Goal: Task Accomplishment & Management: Use online tool/utility

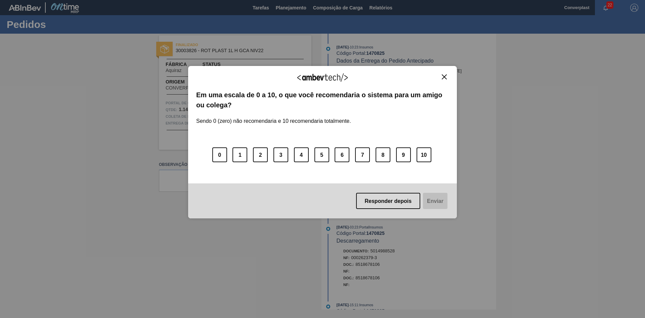
drag, startPoint x: 388, startPoint y: 200, endPoint x: 384, endPoint y: 190, distance: 10.3
click at [388, 200] on font "Responder depois" at bounding box center [388, 201] width 47 height 6
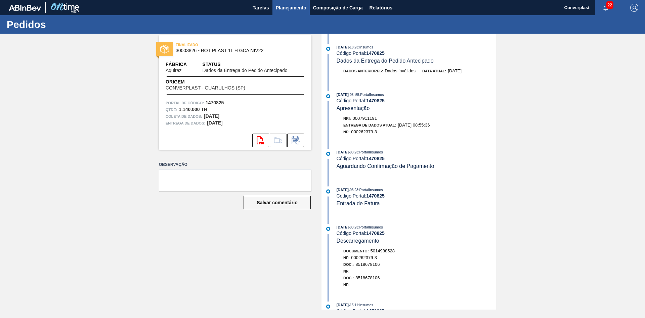
click at [288, 4] on font "Planejamento" at bounding box center [291, 8] width 31 height 8
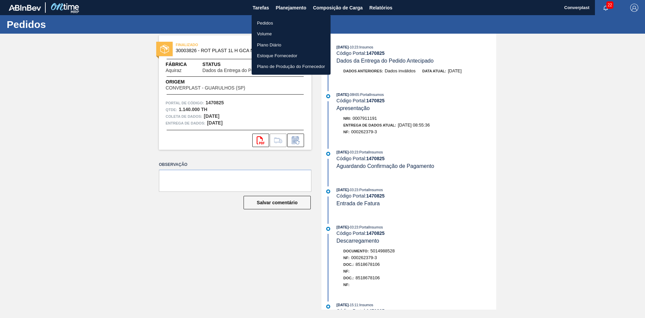
click at [280, 22] on li "Pedidos" at bounding box center [291, 22] width 79 height 11
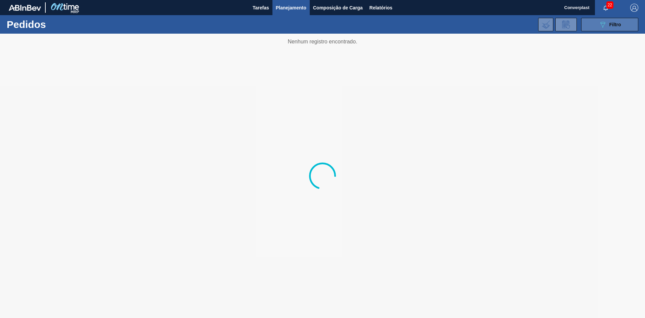
click at [622, 27] on button "089F7B8B-B2A5-4AFE-B5C0-19BA573D28AC Filtro" at bounding box center [609, 24] width 57 height 13
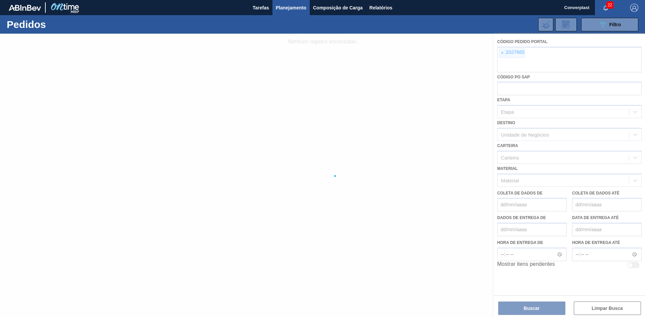
click at [500, 55] on div at bounding box center [322, 176] width 645 height 284
click at [503, 54] on div at bounding box center [322, 176] width 645 height 284
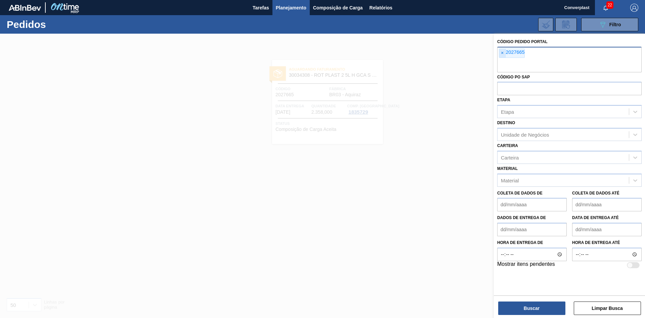
click at [502, 52] on font "×" at bounding box center [502, 52] width 3 height 5
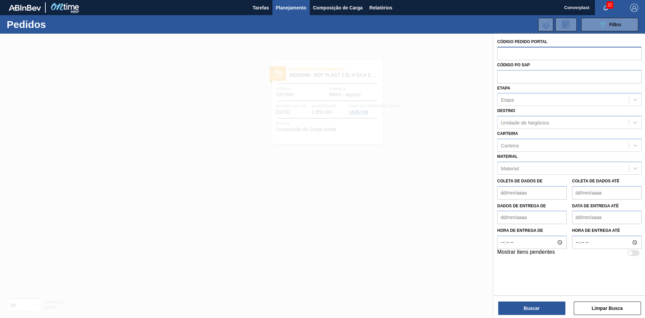
paste input "2025892"
type input "2025892"
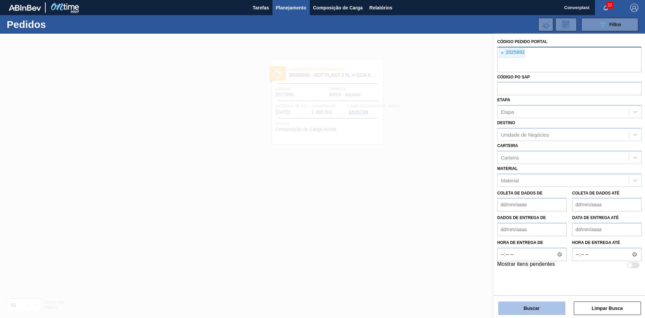
click at [513, 311] on button "Buscar" at bounding box center [531, 307] width 67 height 13
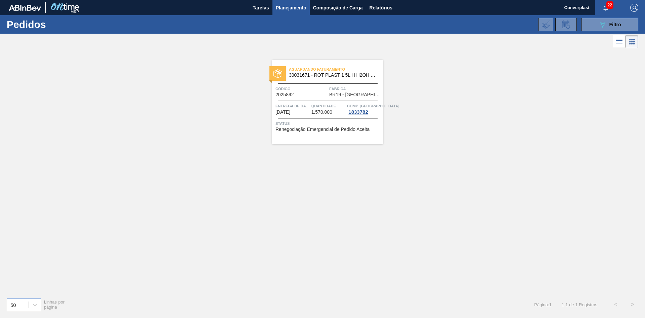
click at [331, 107] on font "Quantidade" at bounding box center [323, 106] width 25 height 4
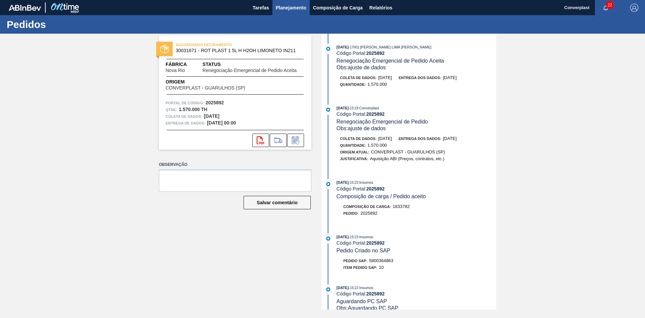
click at [287, 4] on font "Planejamento" at bounding box center [291, 8] width 31 height 8
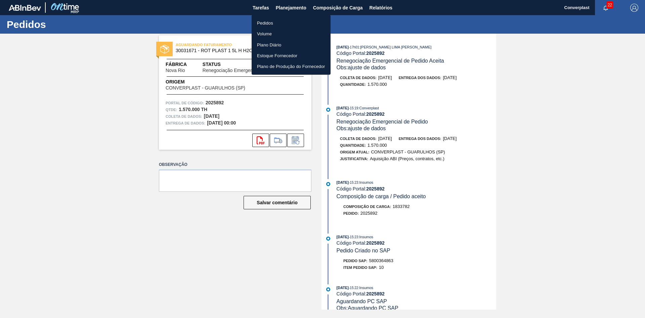
click at [270, 20] on font "Pedidos" at bounding box center [265, 22] width 16 height 5
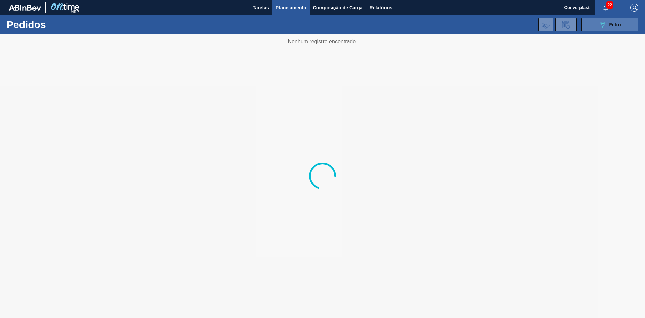
click at [628, 26] on button "089F7B8B-B2A5-4AFE-B5C0-19BA573D28AC Filtro" at bounding box center [609, 24] width 57 height 13
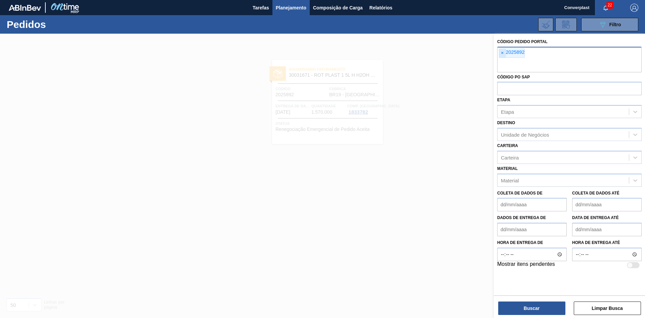
click at [503, 52] on font "×" at bounding box center [502, 52] width 3 height 5
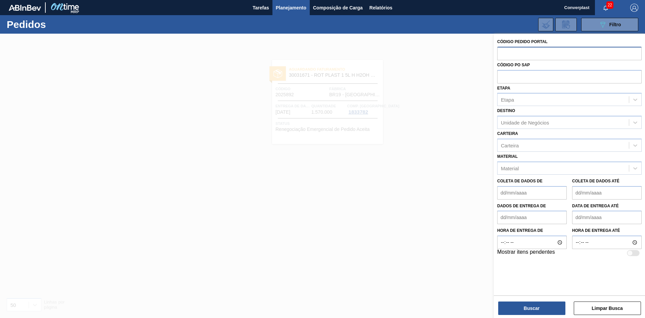
paste input "text"
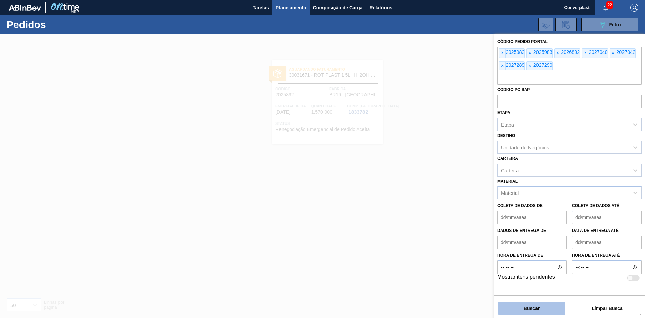
click at [526, 310] on font "Buscar" at bounding box center [532, 307] width 16 height 5
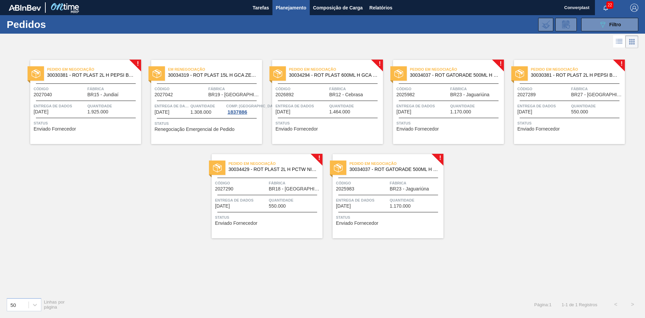
click at [171, 198] on div "! Pedido em Negociação 30030381 - ROT PLAST 2L H PEPSI BLACK NIV24 Código 20270…" at bounding box center [322, 171] width 645 height 242
click at [86, 124] on span "Status" at bounding box center [87, 123] width 106 height 7
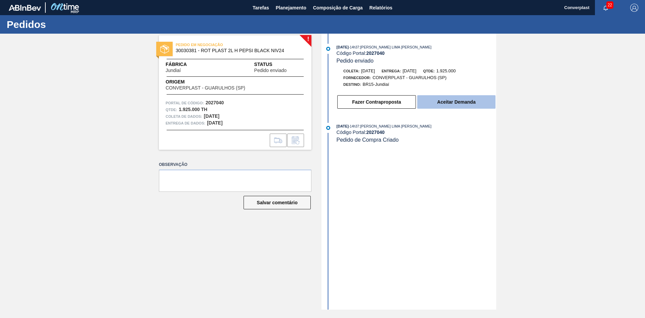
click at [446, 101] on font "Aceitar Demanda" at bounding box center [456, 101] width 38 height 5
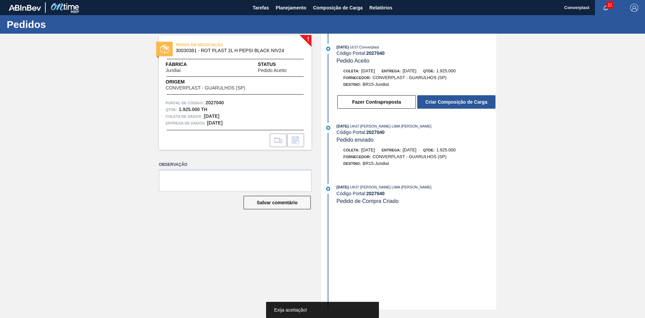
click at [446, 101] on font "Criar Composição de Carga" at bounding box center [456, 101] width 62 height 5
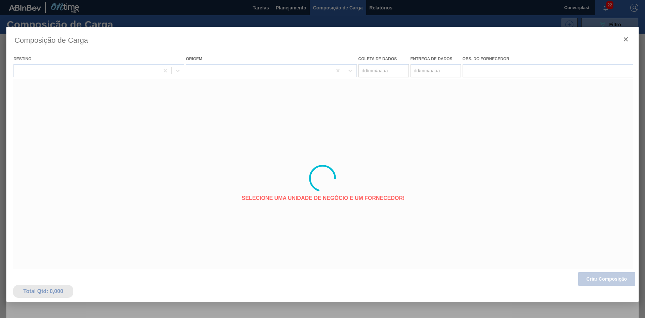
type coleta "[DATE]"
type entrega "[DATE]"
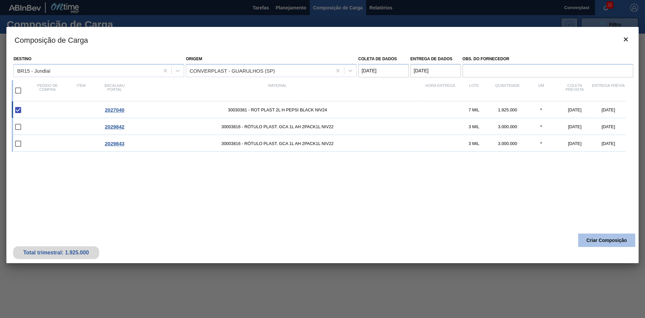
click at [598, 237] on button "Criar Composição" at bounding box center [606, 239] width 57 height 13
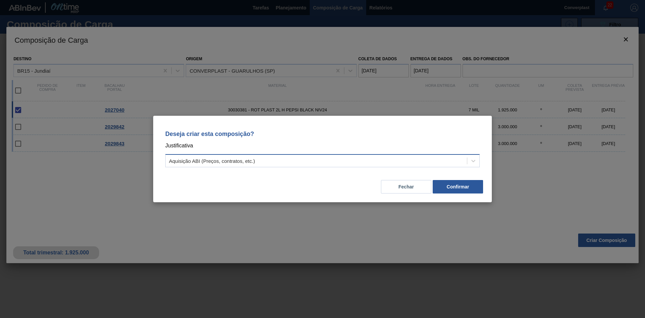
click at [358, 166] on div "Aquisição ABI (Preços, contratos, etc.)" at bounding box center [322, 160] width 314 height 13
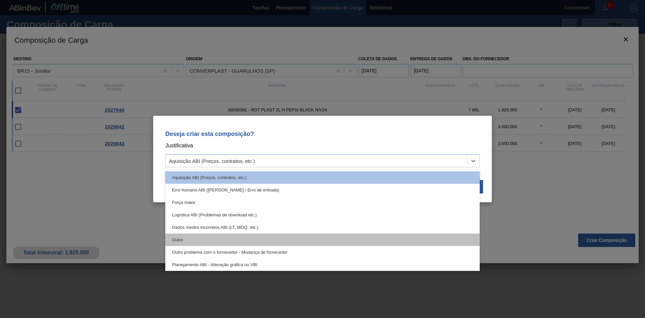
click at [209, 240] on div "Outro" at bounding box center [322, 239] width 314 height 12
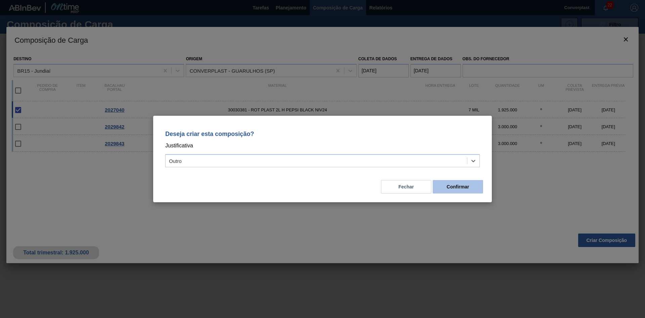
click at [461, 188] on font "Confirmar" at bounding box center [458, 186] width 23 height 5
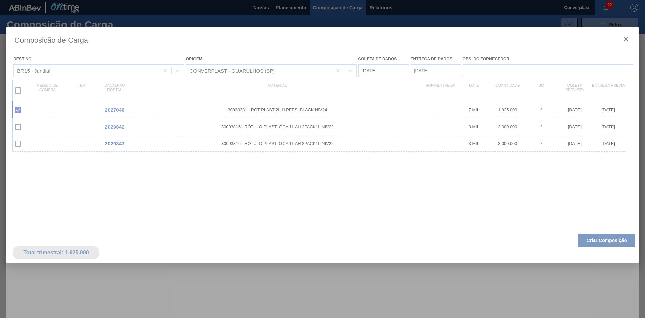
click at [282, 8] on div at bounding box center [322, 159] width 645 height 318
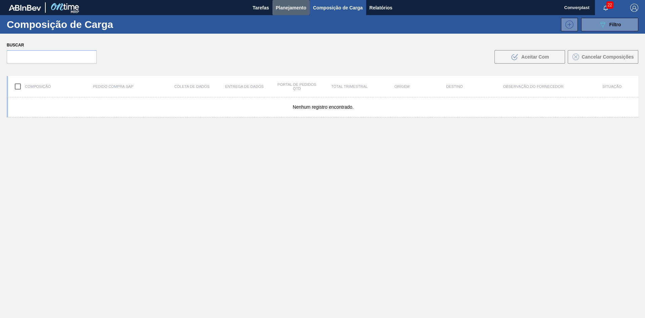
click at [282, 8] on font "Planejamento" at bounding box center [291, 7] width 31 height 5
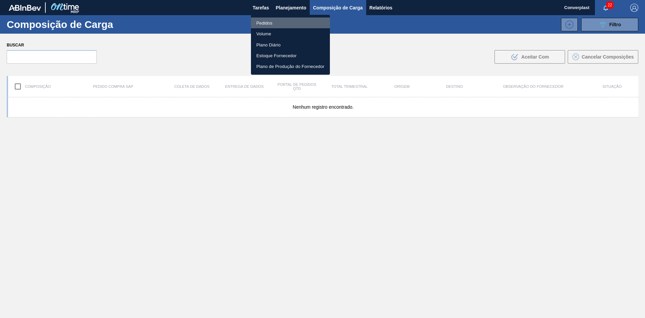
click at [257, 25] on font "Pedidos" at bounding box center [264, 22] width 16 height 5
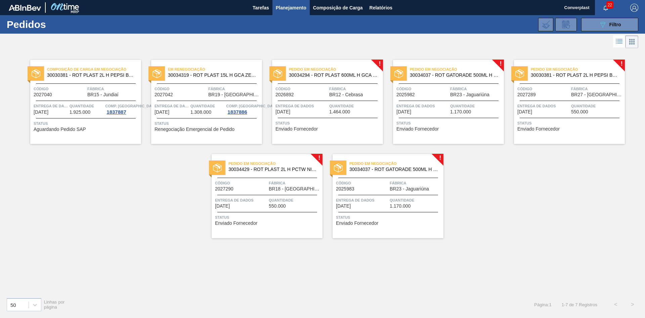
click at [323, 118] on div at bounding box center [328, 118] width 100 height 0
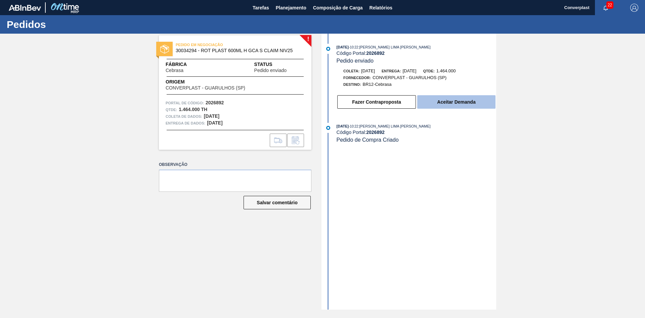
click at [452, 106] on button "Aceitar Demanda" at bounding box center [456, 101] width 78 height 13
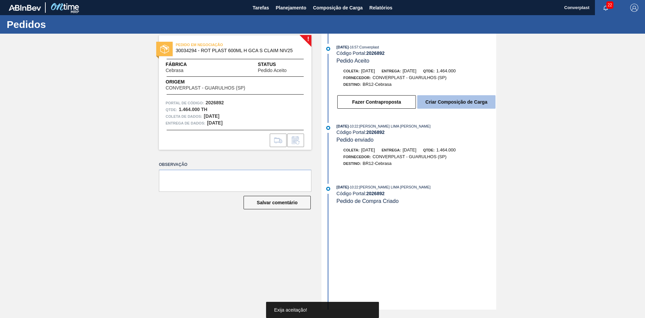
click at [480, 102] on font "Criar Composição de Carga" at bounding box center [456, 101] width 62 height 5
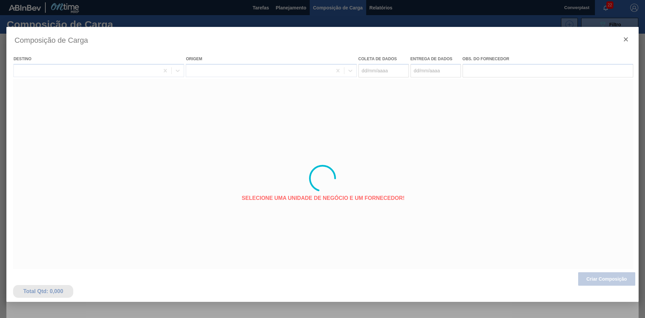
type coleta "[DATE]"
type entrega "[DATE]"
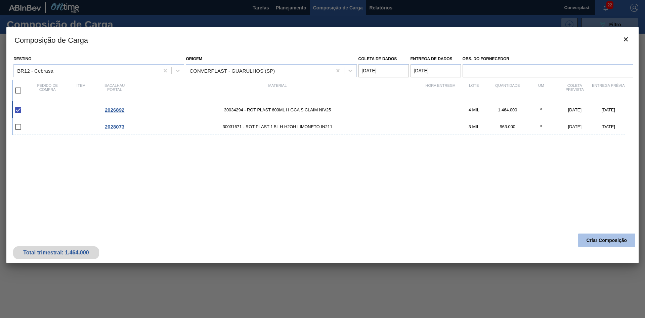
click at [611, 239] on font "Criar Composição" at bounding box center [607, 239] width 41 height 5
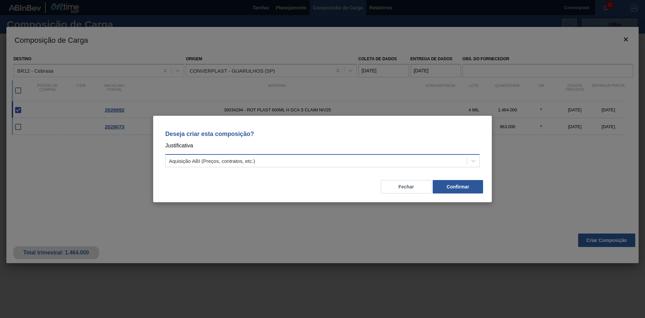
click at [328, 161] on div "Aquisição ABI (Preços, contratos, etc.)" at bounding box center [316, 161] width 301 height 10
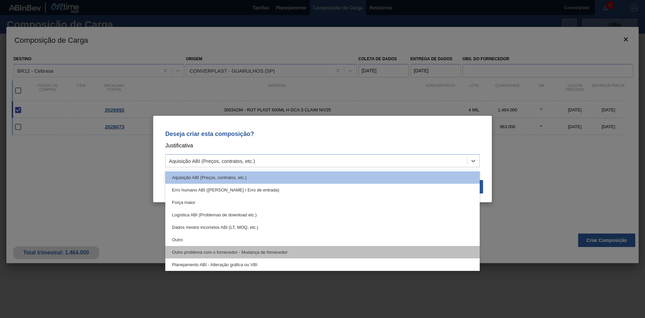
click at [254, 246] on div "Outro problema com o fornecedor - Mudança de fornecedor" at bounding box center [322, 252] width 314 height 12
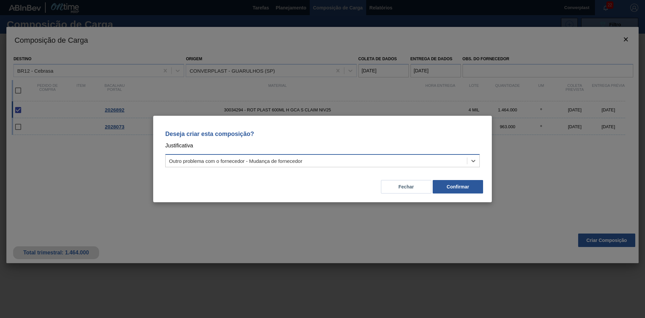
click at [268, 161] on font "Outro problema com o fornecedor - Mudança de fornecedor" at bounding box center [235, 161] width 133 height 6
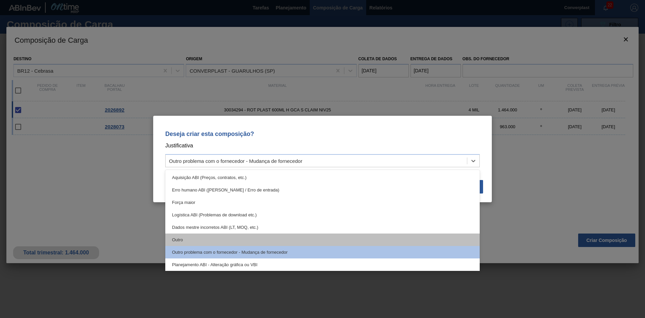
click at [253, 234] on div "Outro" at bounding box center [322, 239] width 314 height 12
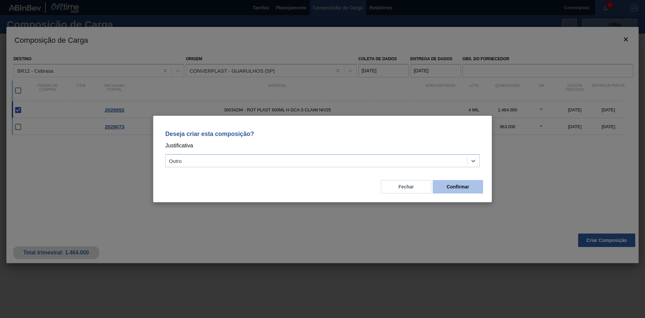
click at [465, 188] on font "Confirmar" at bounding box center [458, 186] width 23 height 5
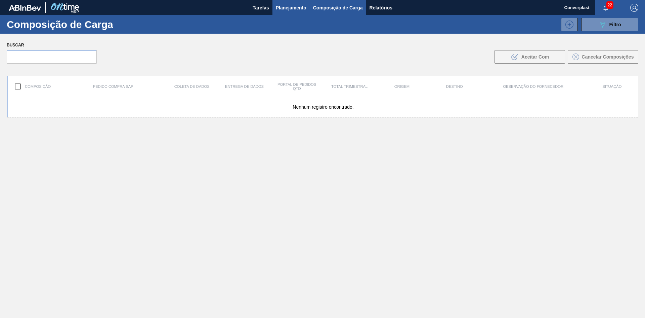
click at [280, 6] on font "Planejamento" at bounding box center [291, 7] width 31 height 5
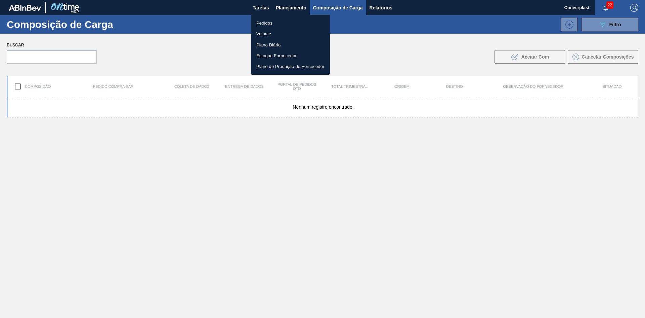
click at [275, 19] on li "Pedidos" at bounding box center [290, 22] width 79 height 11
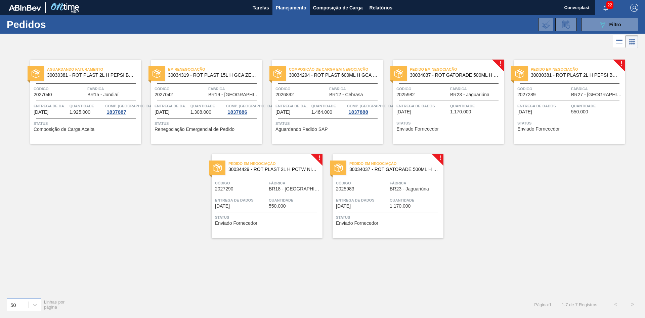
click at [448, 123] on span "Status" at bounding box center [449, 123] width 106 height 7
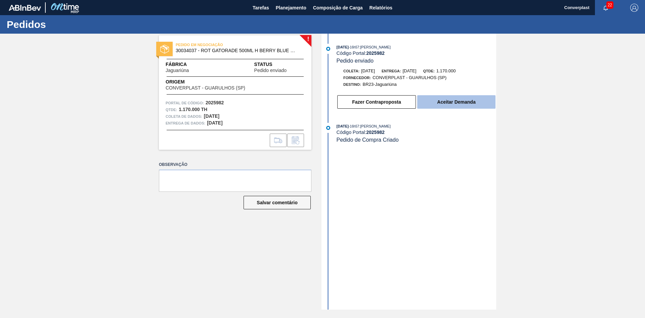
click at [467, 103] on font "Aceitar Demanda" at bounding box center [456, 101] width 38 height 5
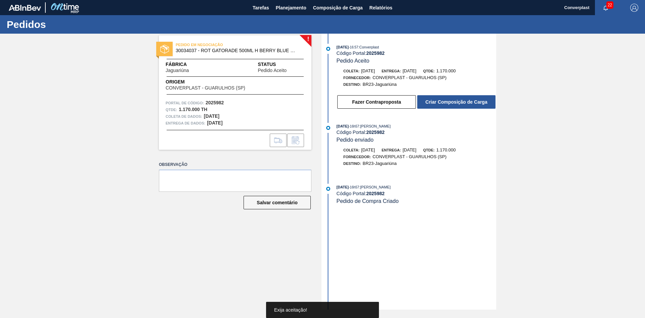
click at [472, 101] on font "Criar Composição de Carga" at bounding box center [456, 101] width 62 height 5
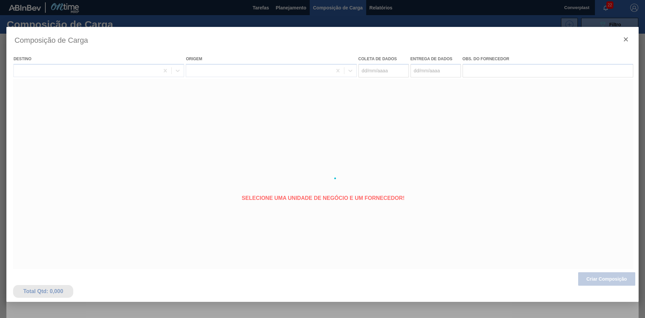
type coleta "[DATE]"
type entrega "[DATE]"
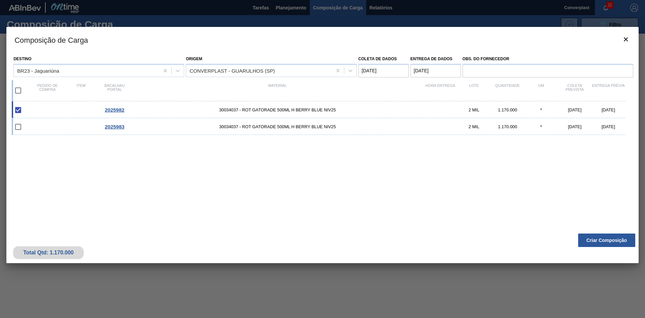
click at [601, 236] on button "Criar Composição" at bounding box center [606, 239] width 57 height 13
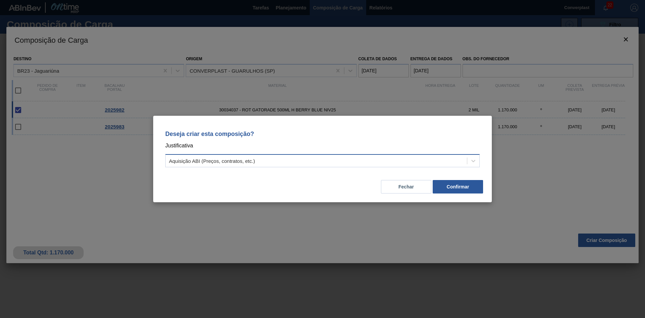
click at [334, 154] on div "Aquisição ABI (Preços, contratos, etc.)" at bounding box center [322, 160] width 314 height 13
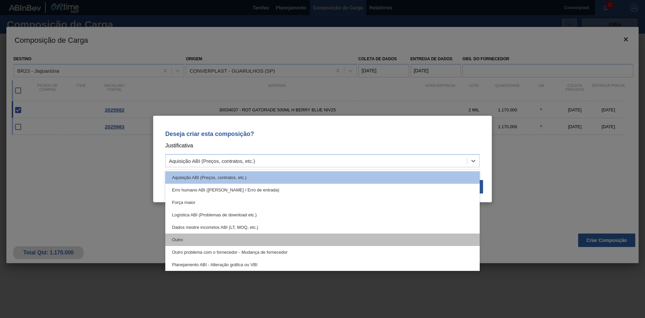
click at [233, 238] on div "Outro" at bounding box center [322, 239] width 314 height 12
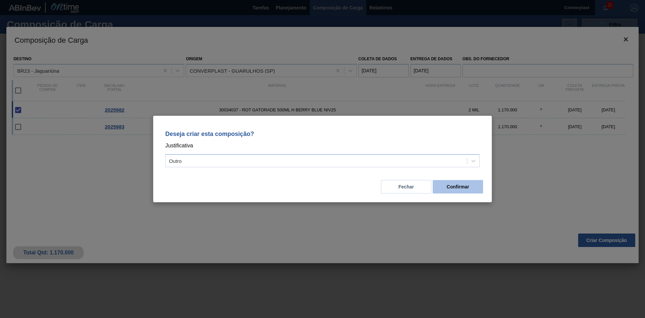
click at [452, 191] on button "Confirmar" at bounding box center [458, 186] width 50 height 13
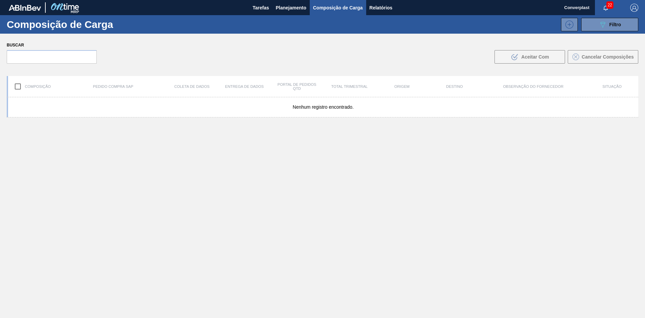
click at [277, 186] on div "Nenhum registro encontrado." at bounding box center [323, 223] width 632 height 252
click at [293, 8] on font "Planejamento" at bounding box center [291, 7] width 31 height 5
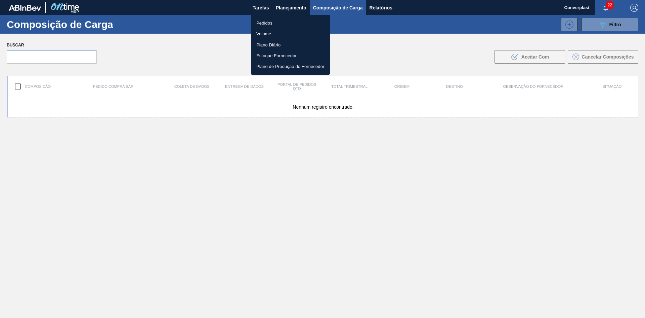
click at [265, 19] on font "Pedidos" at bounding box center [264, 22] width 16 height 7
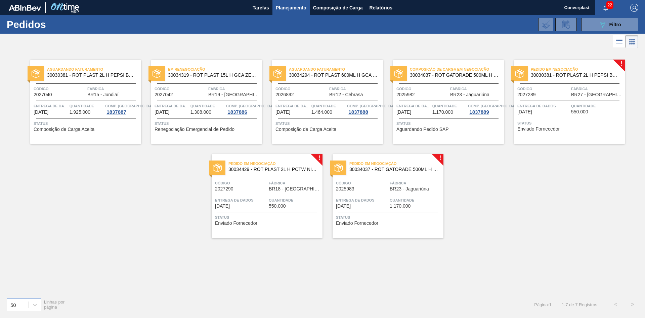
click at [546, 132] on div "Pedido em Negociação 30030381 - ROT PLAST 2L H PEPSI BLACK NIV24 Código 2027289…" at bounding box center [569, 102] width 111 height 84
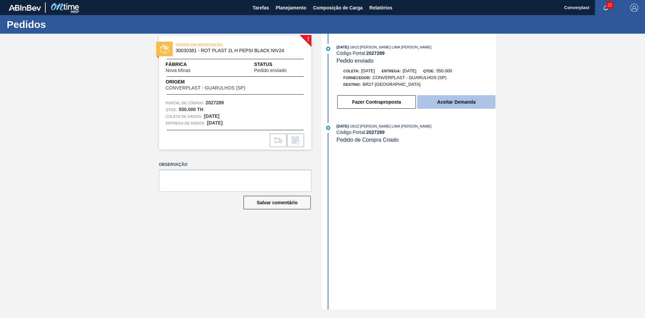
click at [440, 98] on button "Aceitar Demanda" at bounding box center [456, 101] width 78 height 13
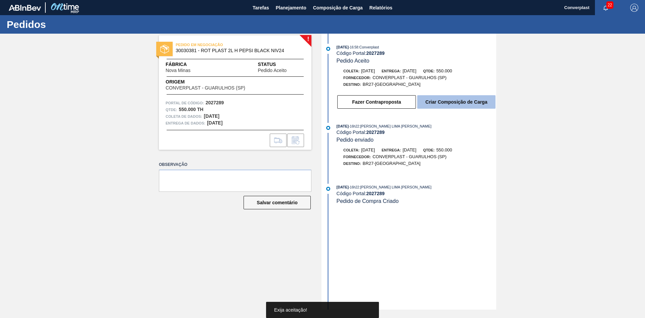
click at [439, 100] on font "Criar Composição de Carga" at bounding box center [456, 101] width 62 height 5
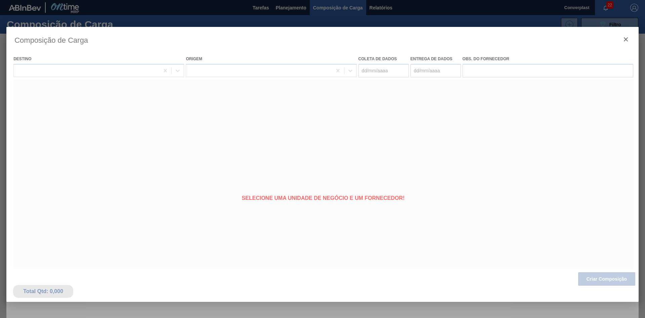
type coleta "[DATE]"
type entrega "[DATE]"
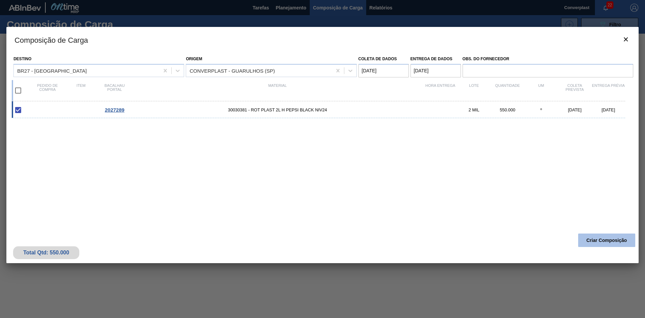
click at [602, 235] on button "Criar Composição" at bounding box center [606, 239] width 57 height 13
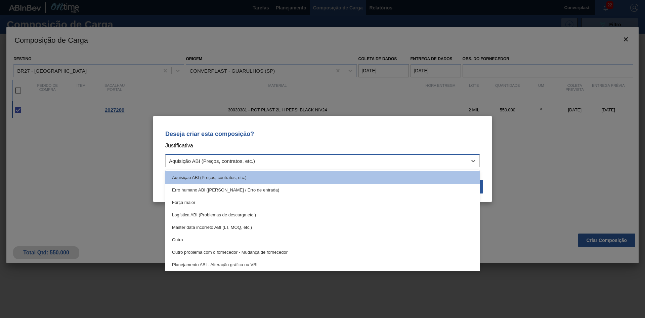
click at [341, 161] on div "Aquisição ABI (Preços, contratos, etc.)" at bounding box center [316, 161] width 301 height 10
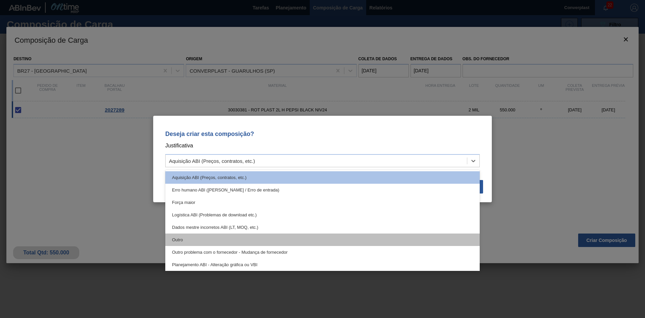
click at [265, 241] on div "Outro" at bounding box center [322, 239] width 314 height 12
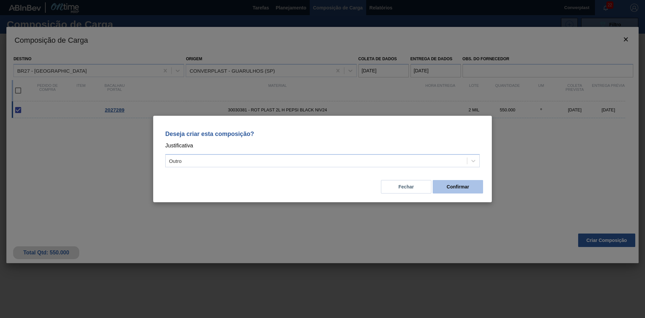
click at [462, 181] on button "Confirmar" at bounding box center [458, 186] width 50 height 13
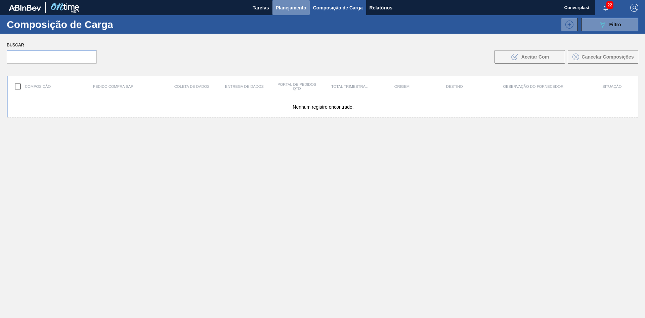
click at [293, 2] on button "Planejamento" at bounding box center [290, 7] width 37 height 15
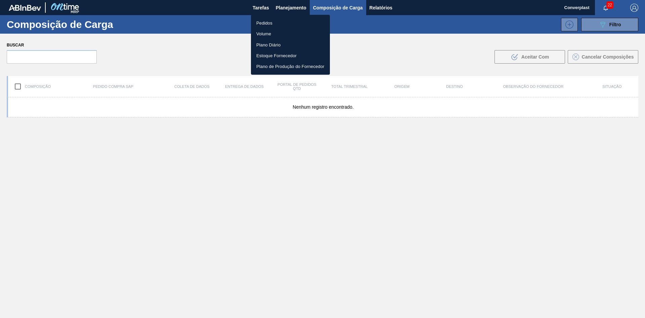
click at [273, 23] on li "Pedidos" at bounding box center [290, 22] width 79 height 11
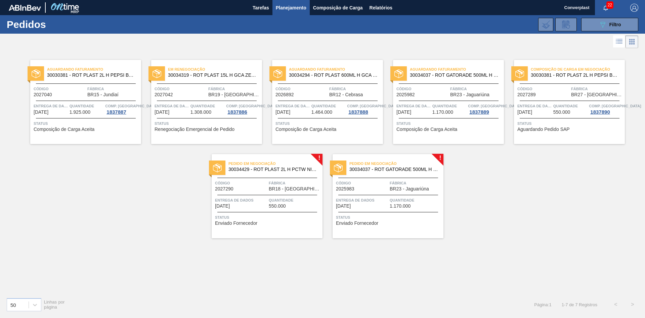
click at [366, 207] on div "Entrega de dados [DATE]" at bounding box center [362, 203] width 52 height 12
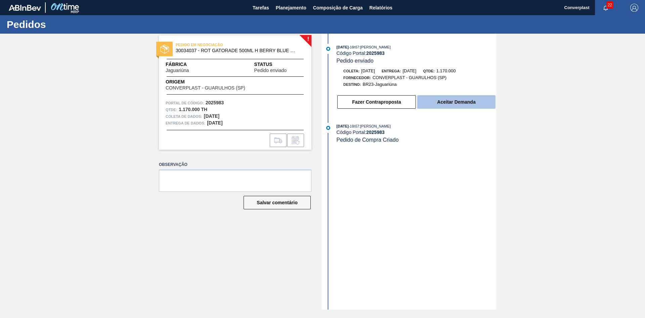
click at [448, 104] on font "Aceitar Demanda" at bounding box center [456, 101] width 38 height 5
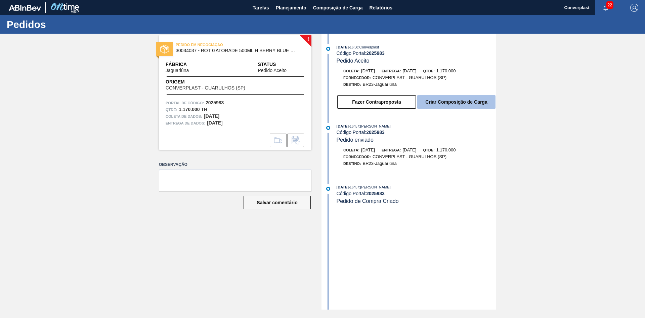
click at [445, 102] on font "Criar Composição de Carga" at bounding box center [456, 101] width 62 height 5
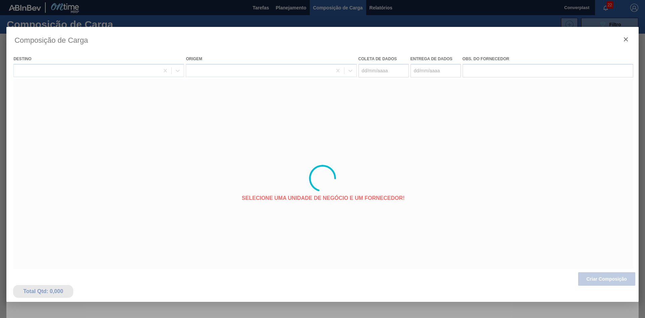
type coleta "[DATE]"
type entrega "[DATE]"
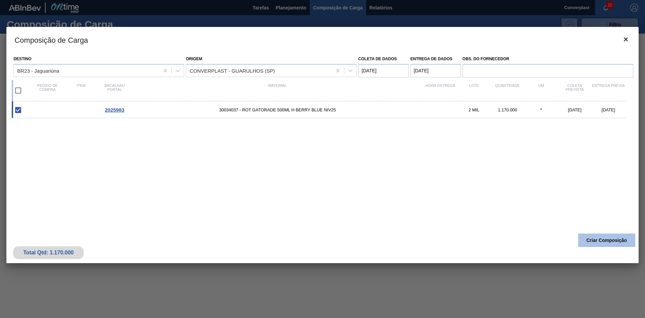
click at [604, 235] on button "Criar Composição" at bounding box center [606, 239] width 57 height 13
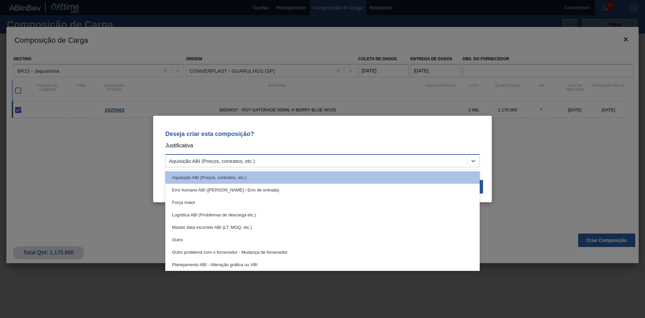
click at [400, 164] on div "Aquisição ABI (Preços, contratos, etc.)" at bounding box center [316, 161] width 301 height 10
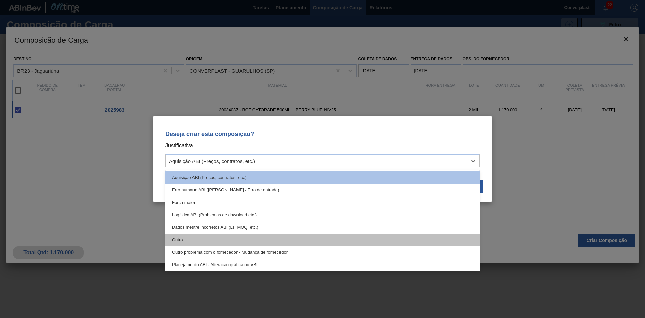
click at [306, 241] on div "Outro" at bounding box center [322, 239] width 314 height 12
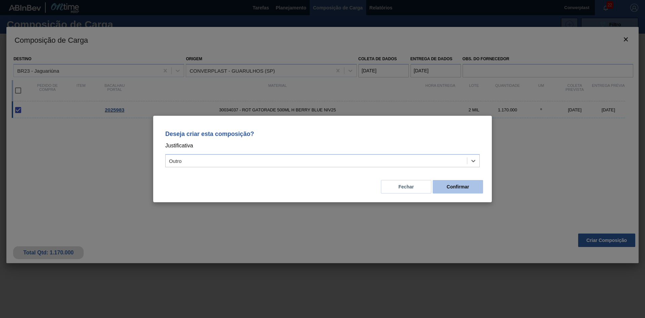
click at [471, 186] on button "Confirmar" at bounding box center [458, 186] width 50 height 13
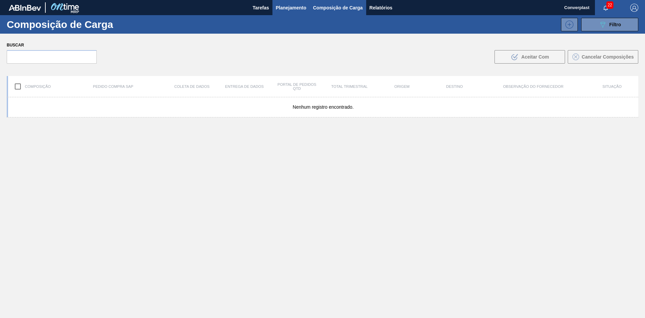
click at [299, 7] on font "Planejamento" at bounding box center [291, 7] width 31 height 5
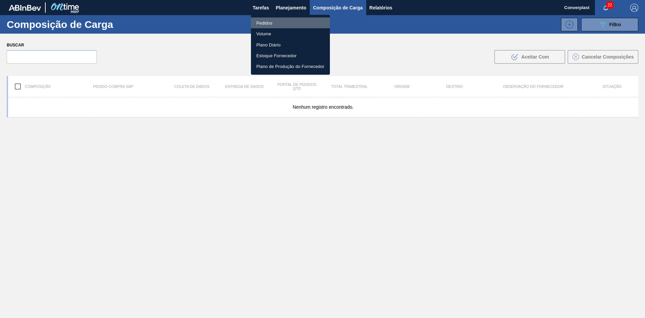
click at [283, 19] on li "Pedidos" at bounding box center [290, 22] width 79 height 11
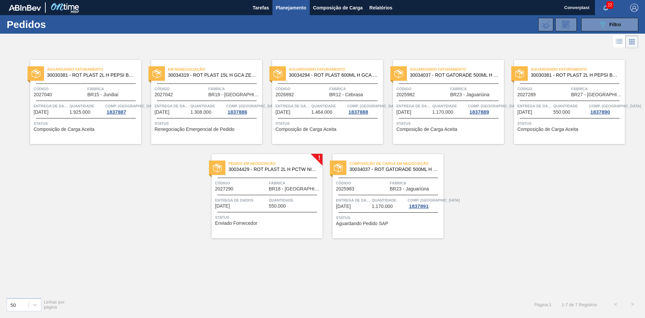
click at [264, 225] on div "Pedido em Negociação 30034429 - ROT PLAST 2L H PCTW NIV25 Código 2027290 Fábric…" at bounding box center [267, 196] width 111 height 84
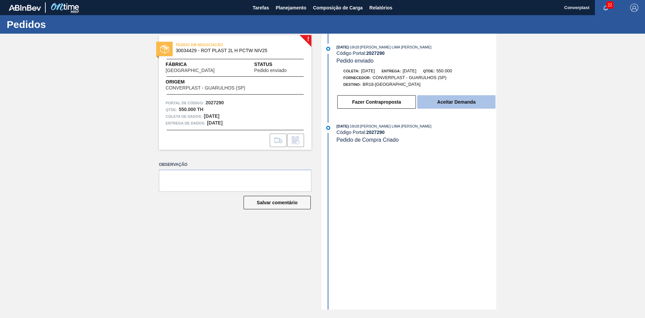
click at [455, 102] on font "Aceitar Demanda" at bounding box center [456, 101] width 38 height 5
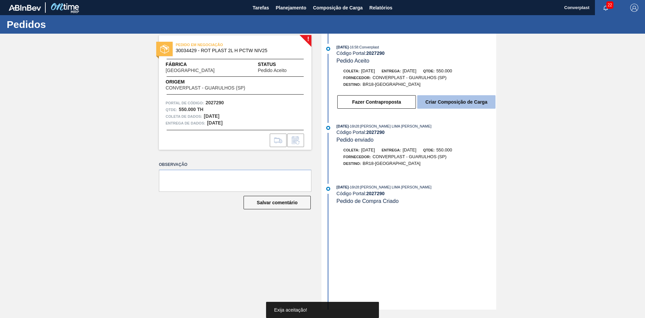
click at [453, 99] on button "Criar Composição de Carga" at bounding box center [456, 101] width 78 height 13
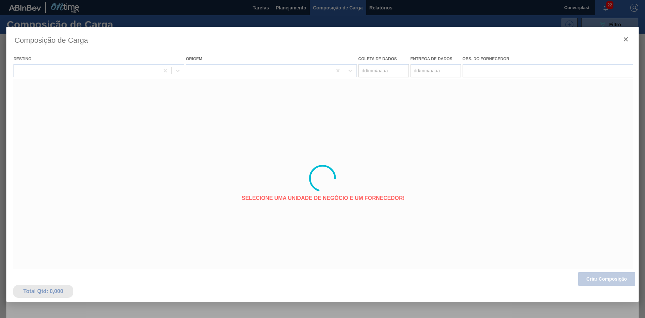
type coleta "[DATE]"
type entrega "[DATE]"
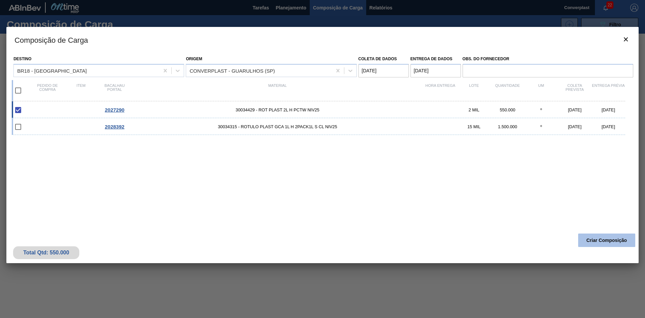
click at [599, 238] on font "Criar Composição" at bounding box center [607, 239] width 41 height 5
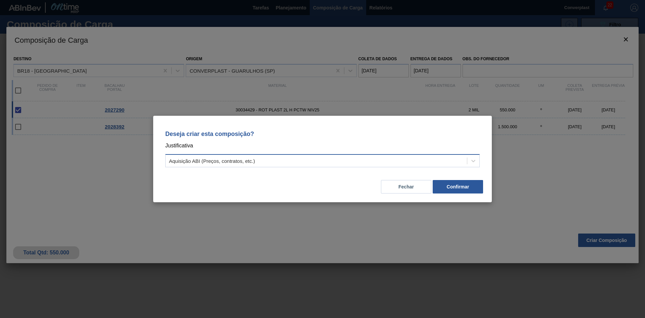
click at [341, 163] on div "Aquisição ABI (Preços, contratos, etc.)" at bounding box center [316, 161] width 301 height 10
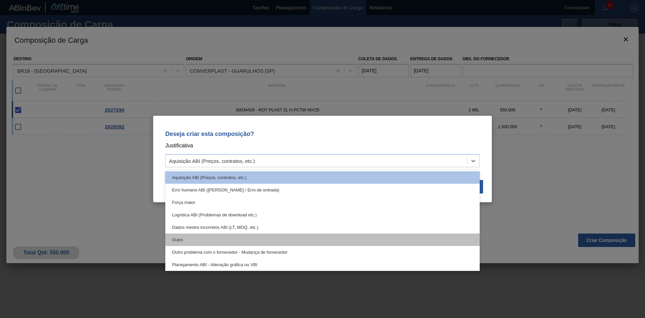
click at [285, 238] on div "Outro" at bounding box center [322, 239] width 314 height 12
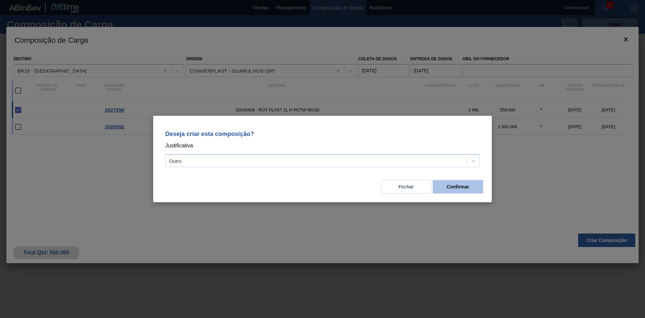
click at [444, 186] on button "Confirmar" at bounding box center [458, 186] width 50 height 13
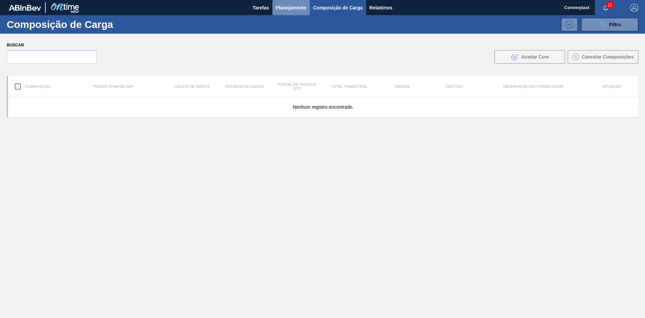
click at [279, 3] on button "Planejamento" at bounding box center [290, 7] width 37 height 15
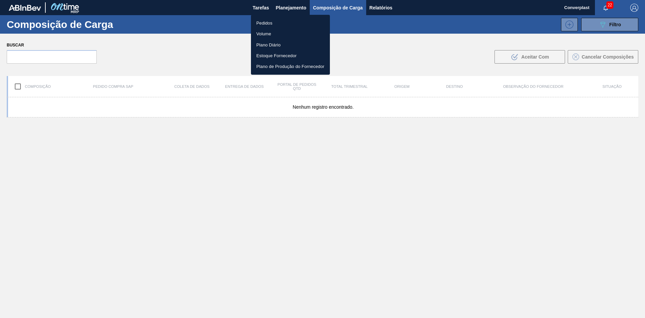
click at [279, 23] on li "Pedidos" at bounding box center [290, 22] width 79 height 11
